Goal: Navigation & Orientation: Find specific page/section

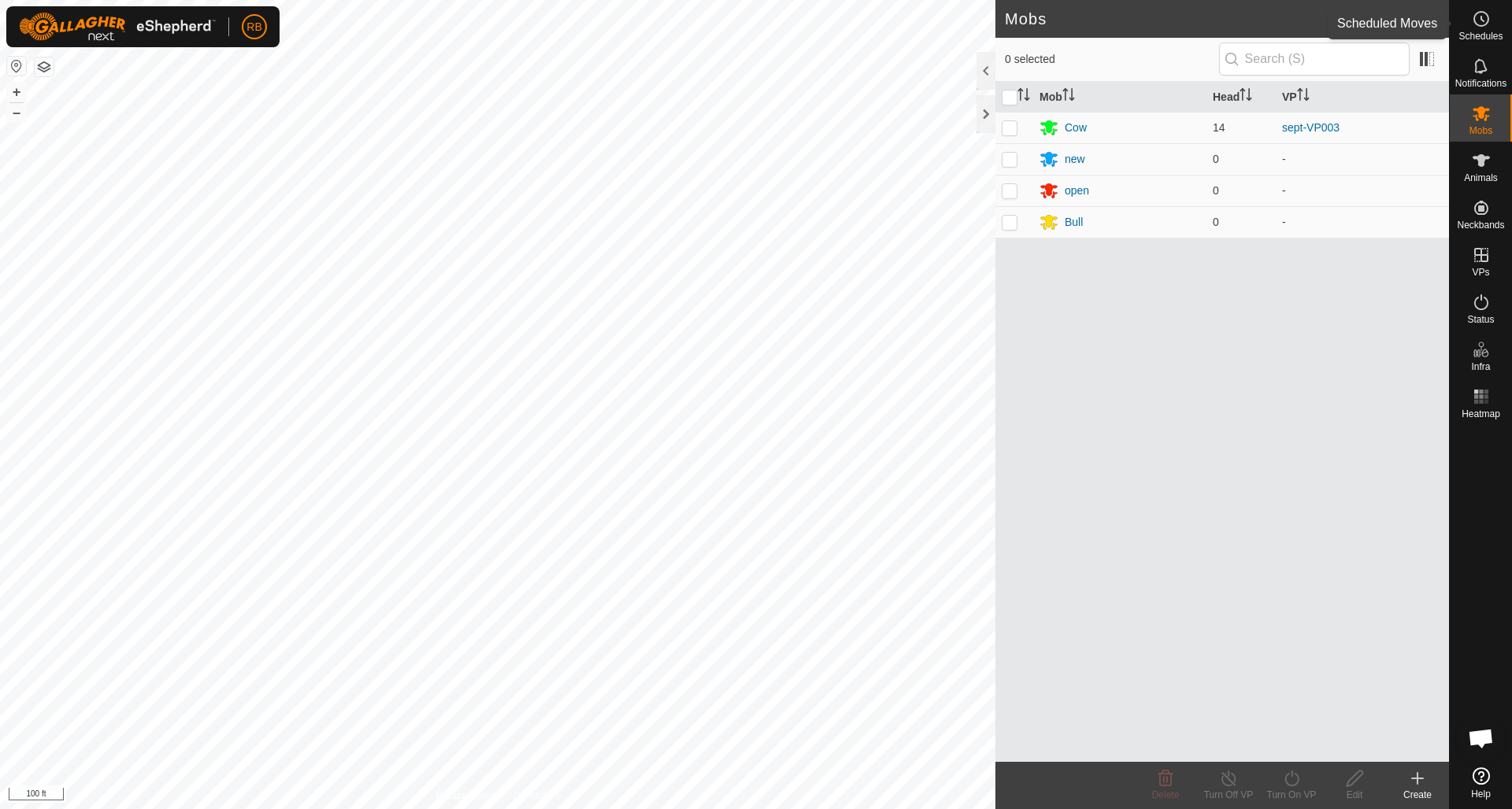
click at [1485, 16] on icon at bounding box center [1481, 19] width 19 height 19
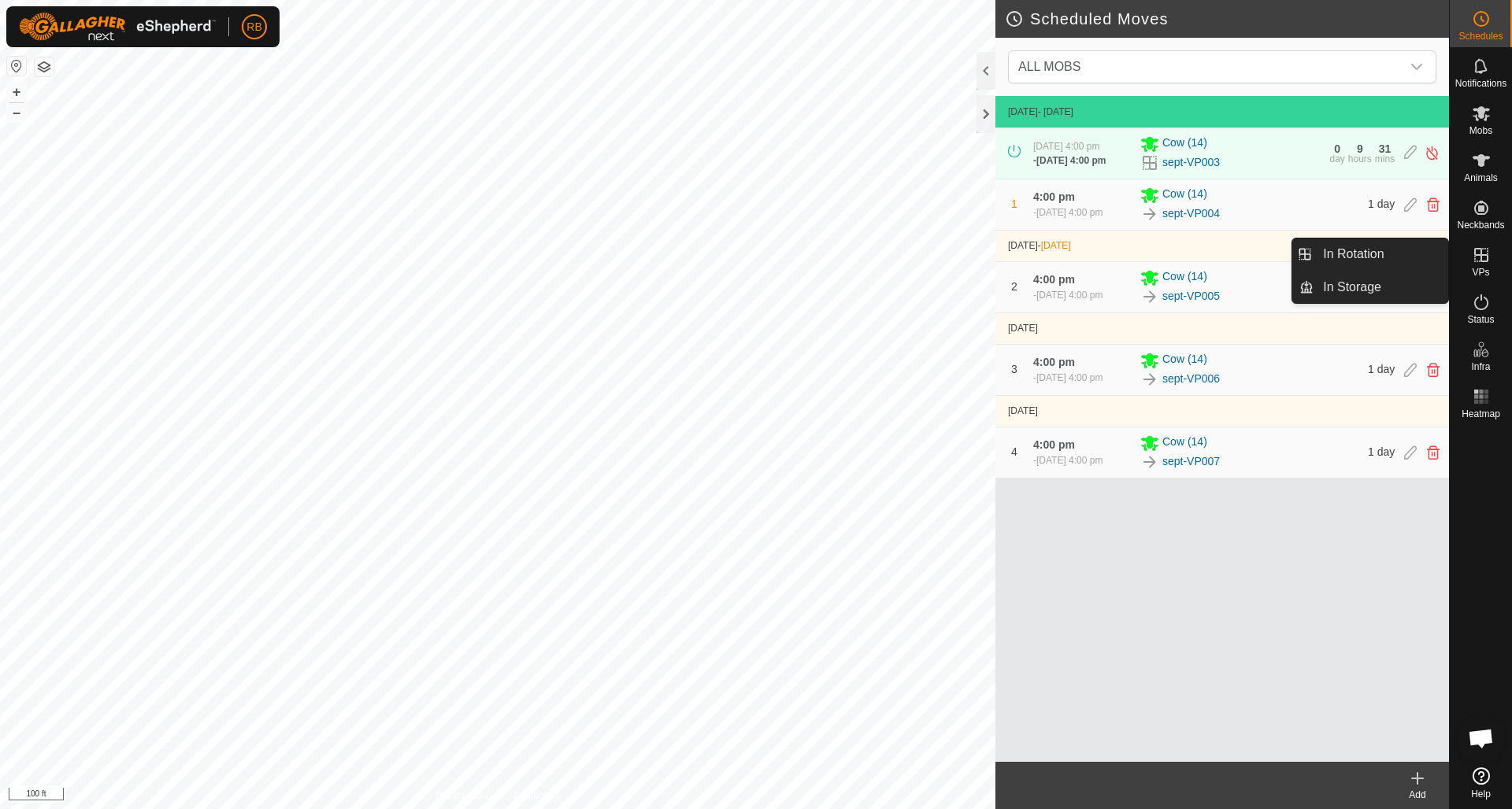
click at [1480, 253] on icon at bounding box center [1481, 254] width 19 height 19
click at [1376, 253] on link "In Rotation" at bounding box center [1381, 254] width 134 height 31
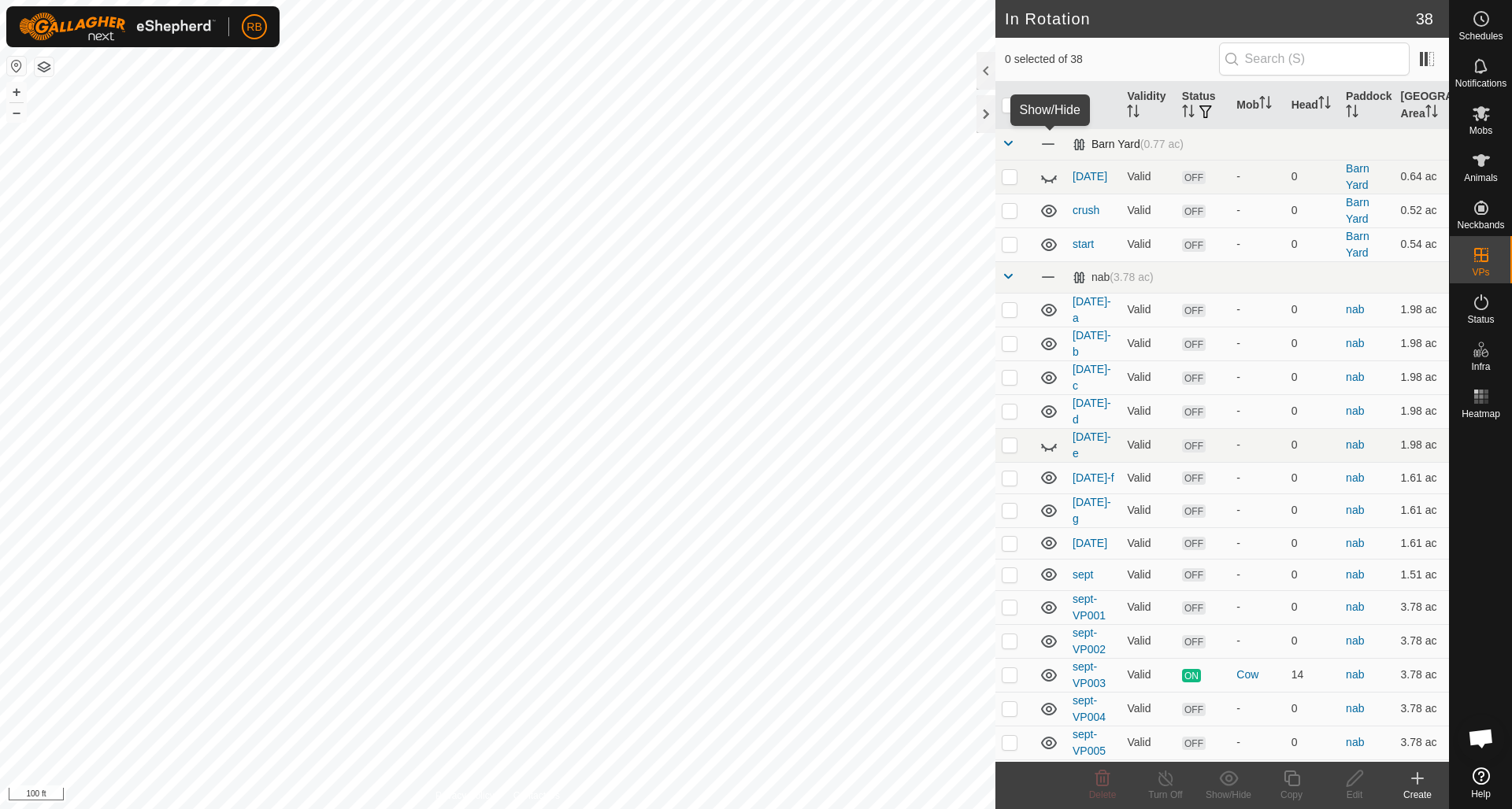
click at [1048, 145] on span at bounding box center [1048, 144] width 18 height 18
click at [1048, 275] on span at bounding box center [1048, 278] width 18 height 18
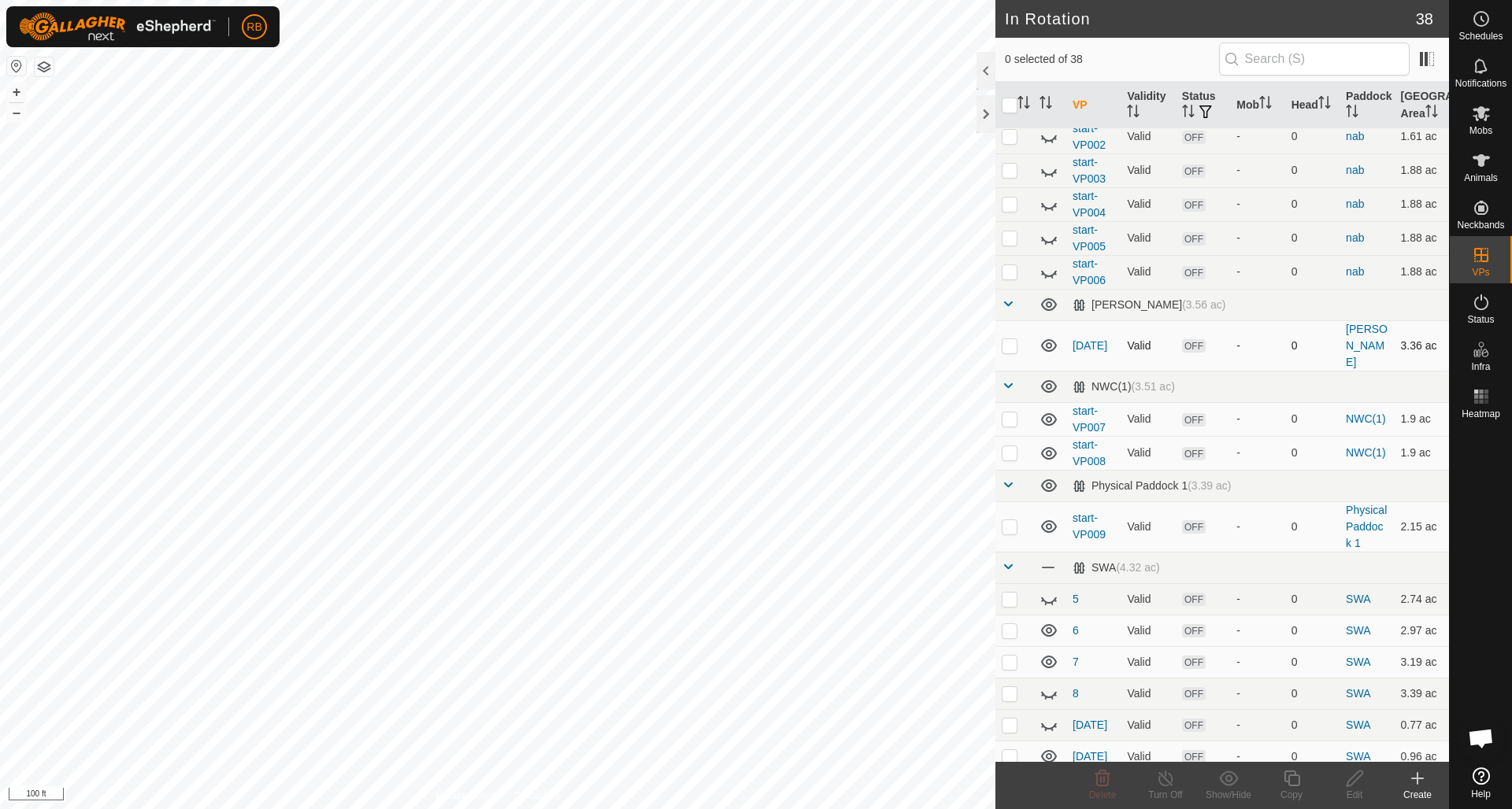
scroll to position [742, 0]
click at [1048, 294] on icon at bounding box center [1048, 303] width 19 height 19
click at [1045, 377] on icon at bounding box center [1048, 385] width 19 height 19
click at [1055, 476] on icon at bounding box center [1048, 484] width 19 height 19
click at [1049, 558] on span at bounding box center [1048, 567] width 18 height 18
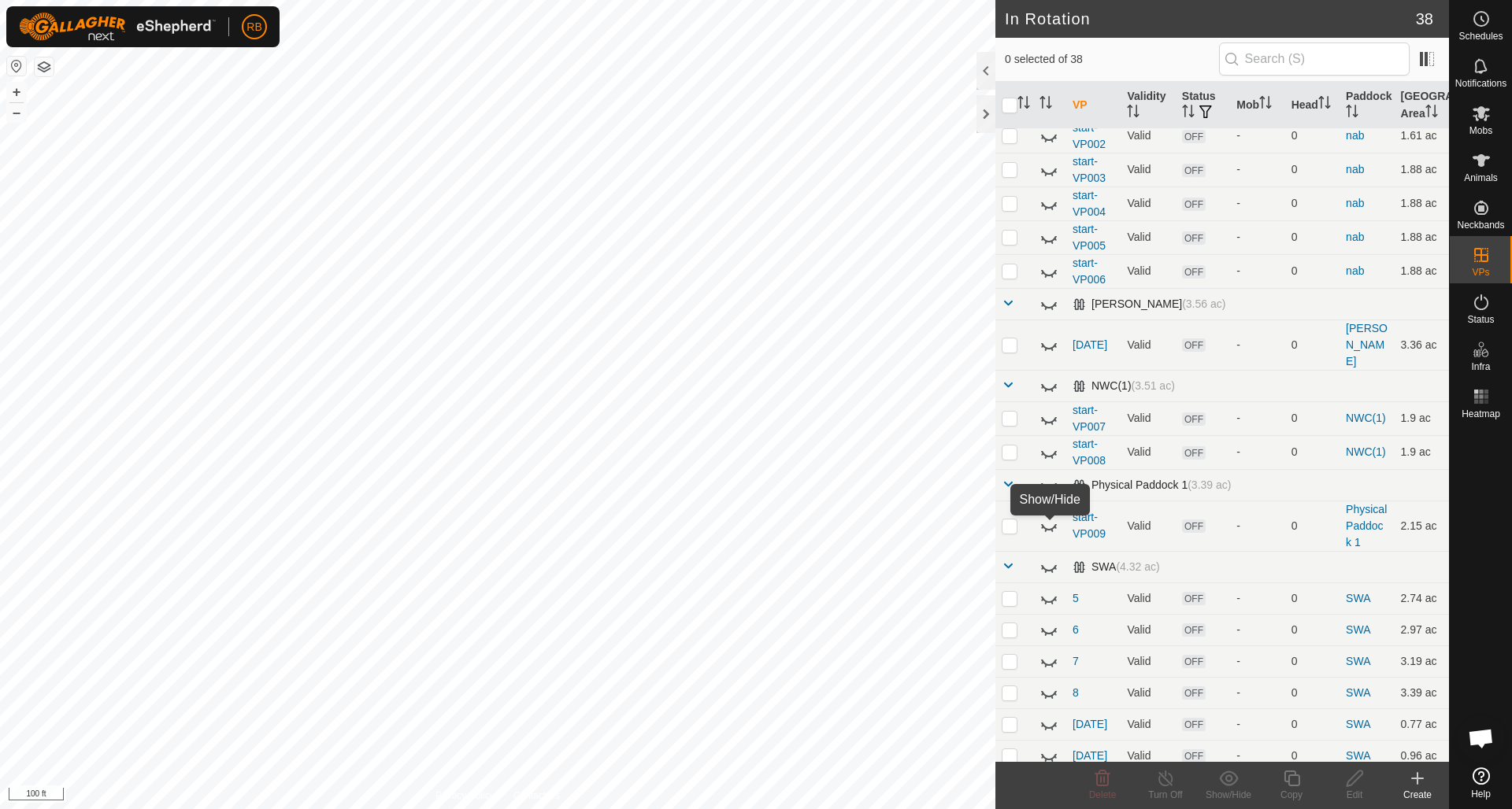
click at [1049, 557] on icon at bounding box center [1048, 566] width 19 height 19
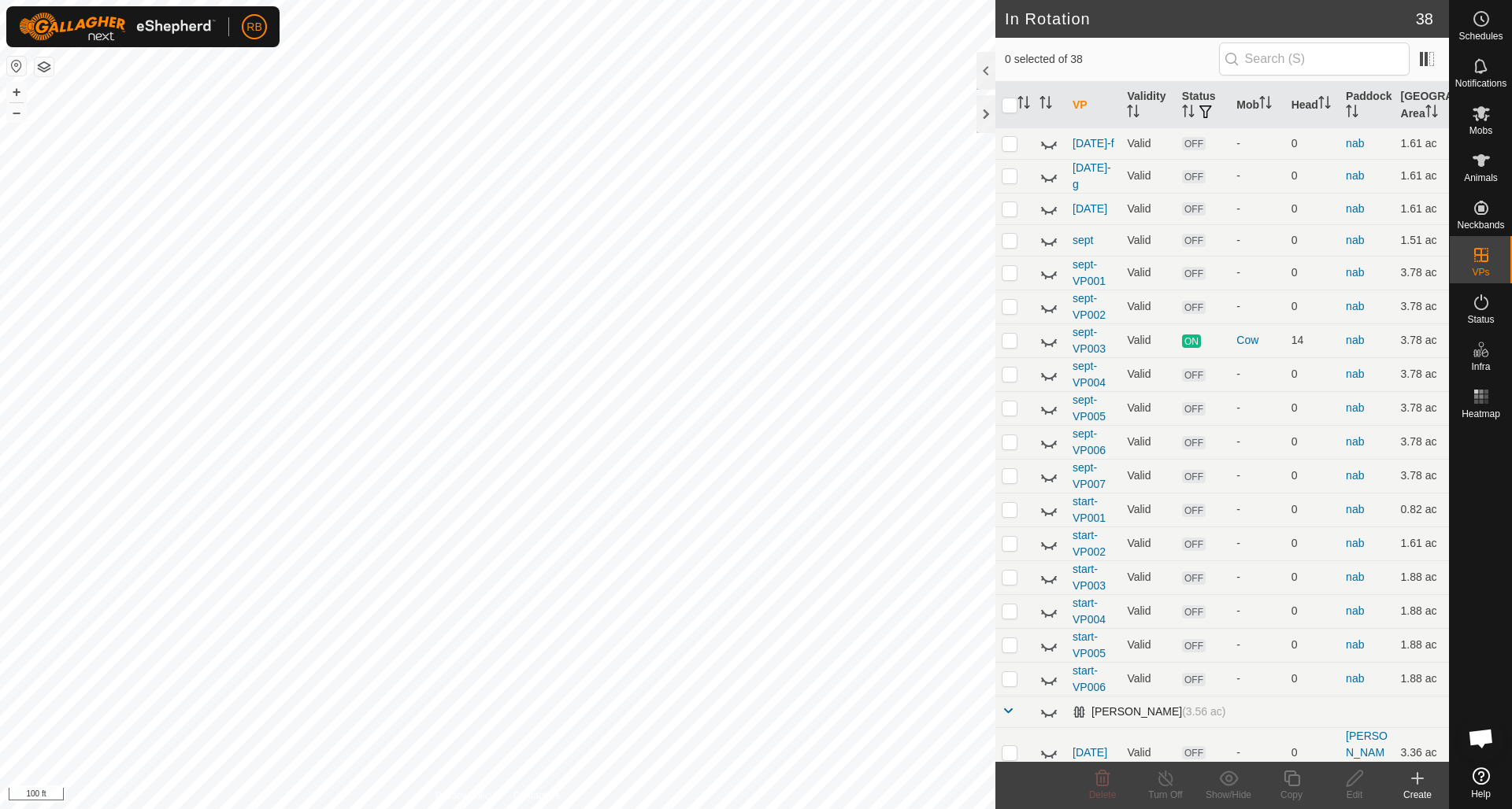
scroll to position [333, 0]
click at [1048, 333] on icon at bounding box center [1048, 342] width 19 height 19
click at [1048, 367] on icon at bounding box center [1048, 376] width 19 height 19
click at [1050, 409] on icon at bounding box center [1049, 412] width 16 height 6
click at [1047, 434] on icon at bounding box center [1048, 443] width 19 height 19
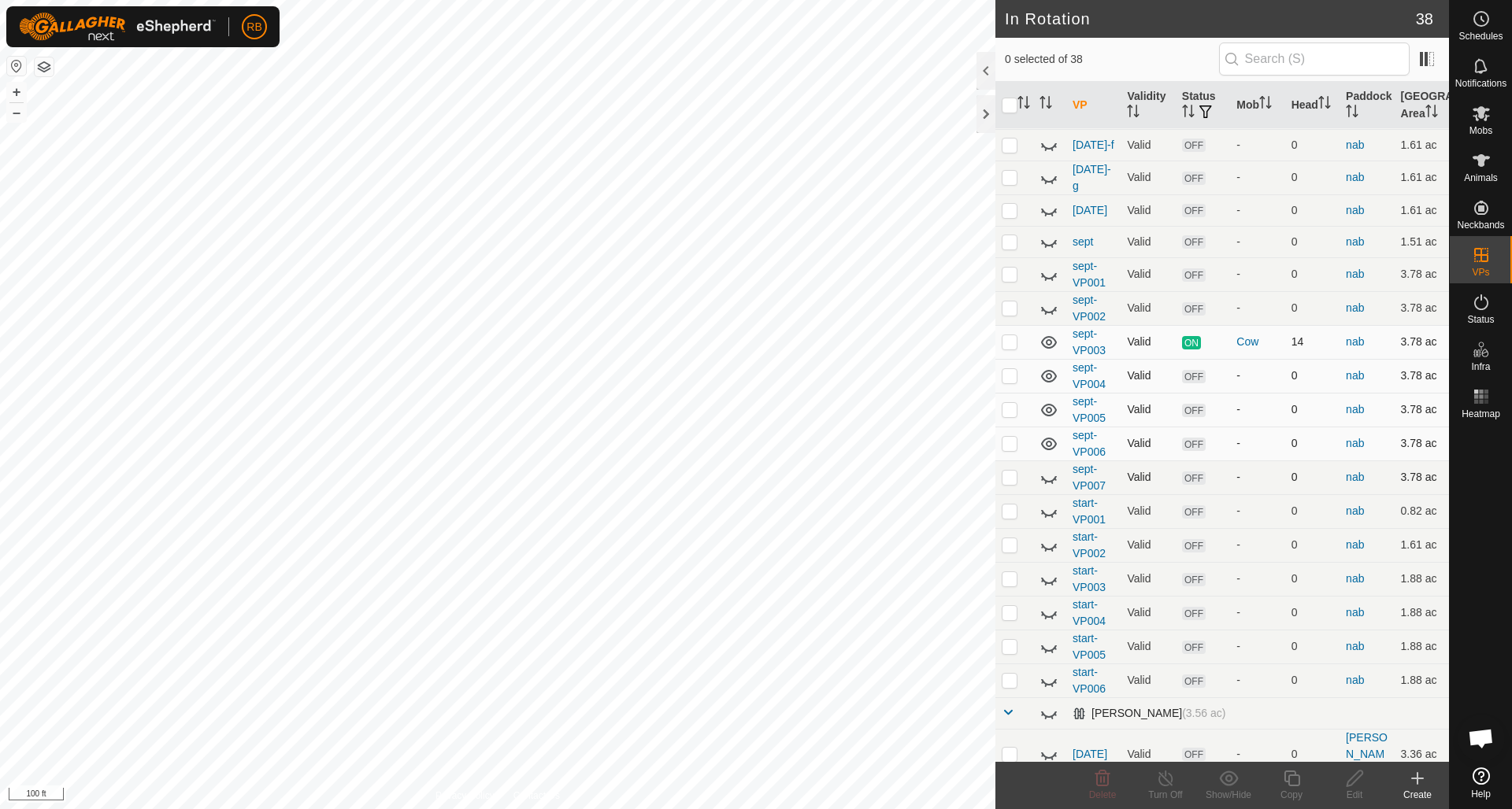
click at [1048, 469] on icon at bounding box center [1048, 478] width 19 height 19
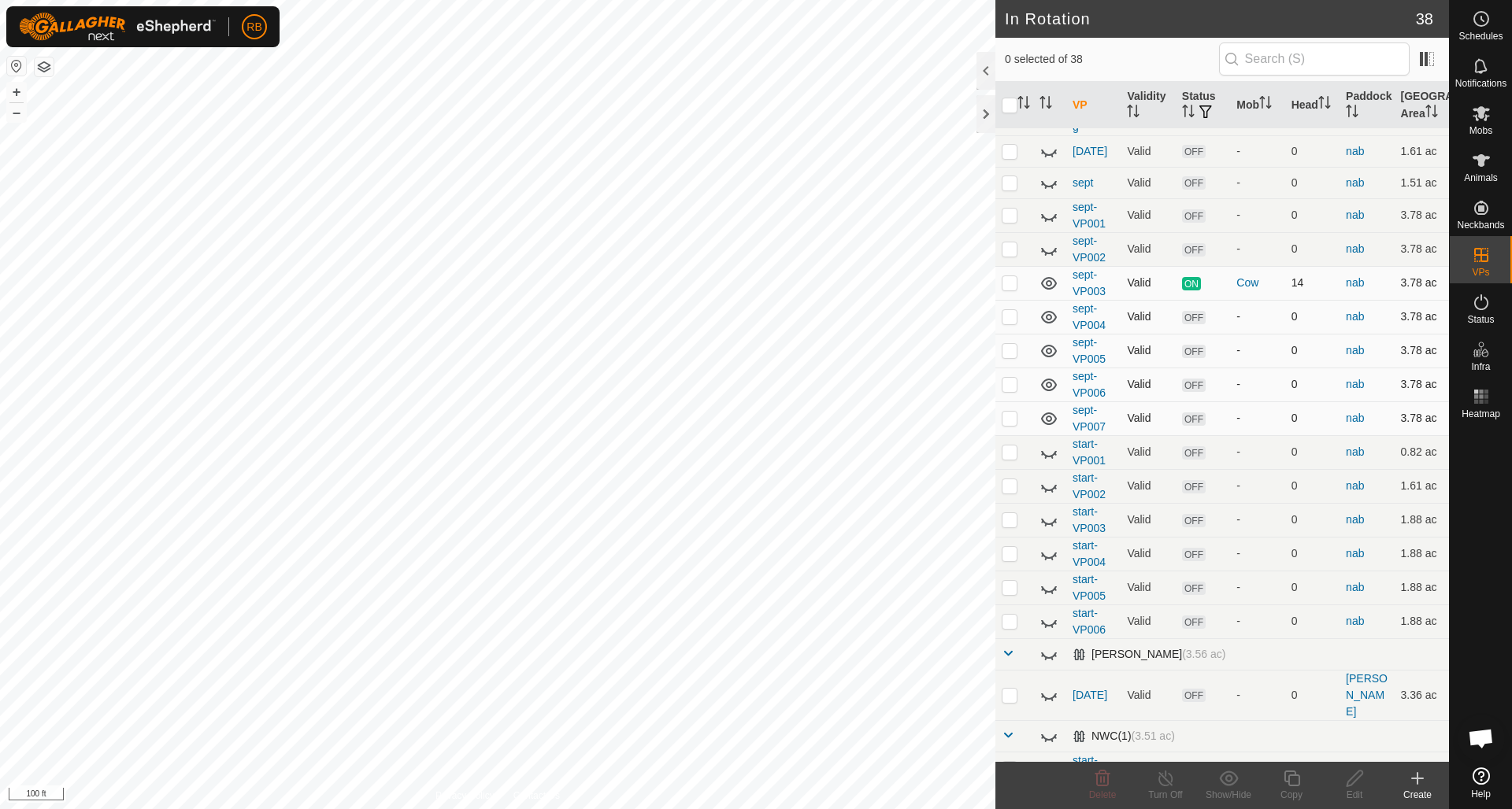
scroll to position [425, 0]
